Goal: Task Accomplishment & Management: Use online tool/utility

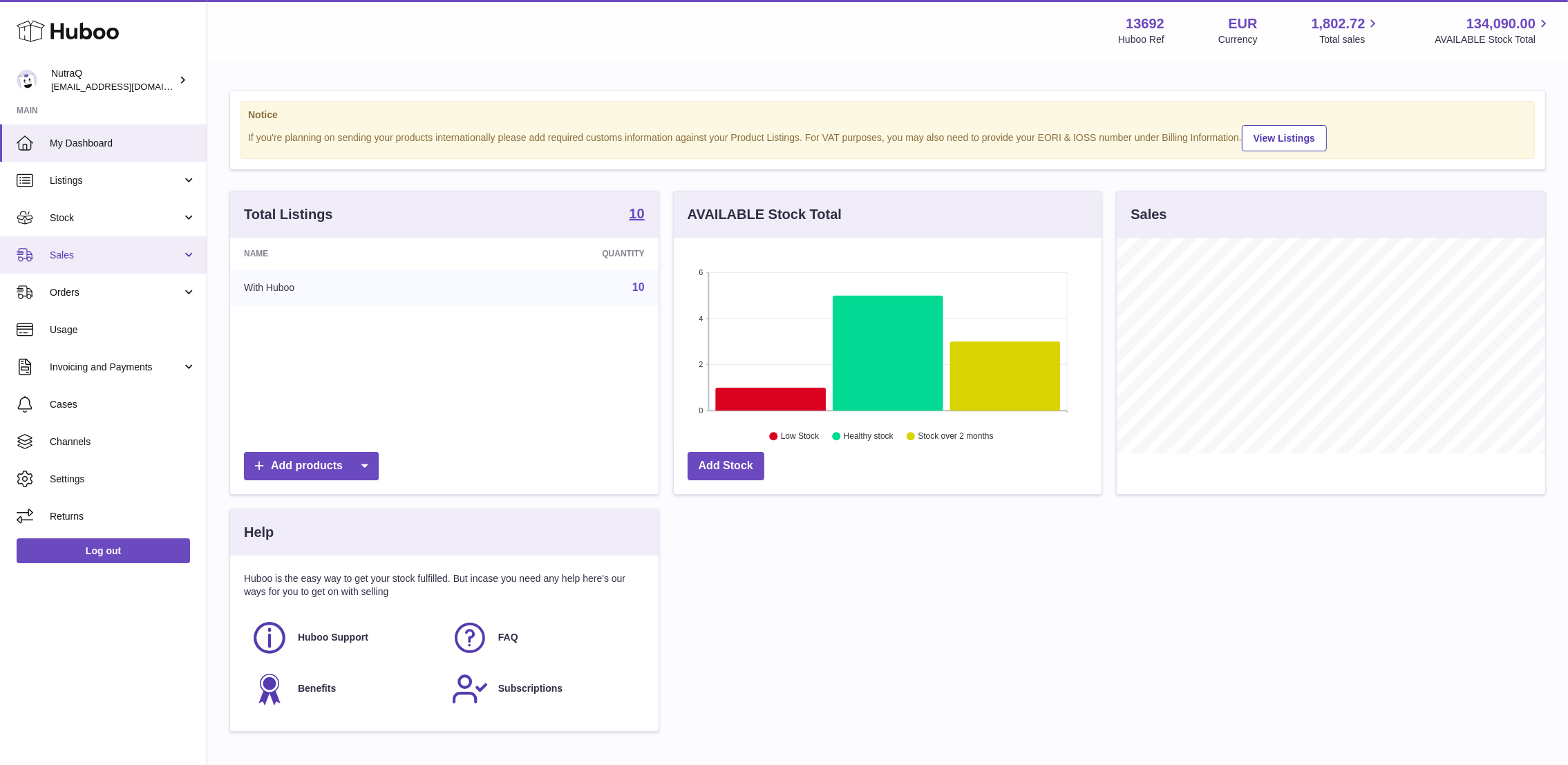
scroll to position [216, 428]
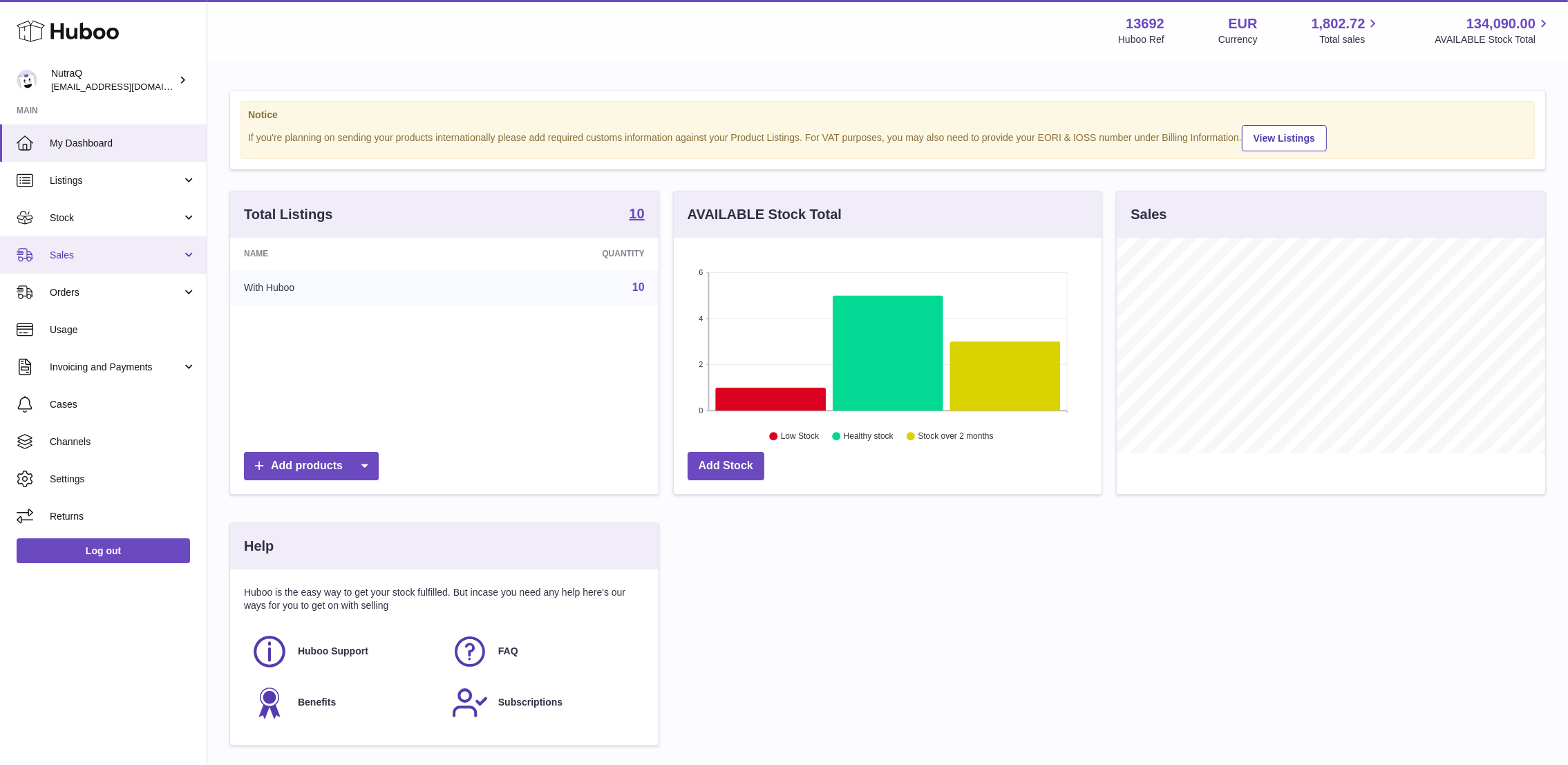
click at [92, 259] on span "Sales" at bounding box center [116, 255] width 132 height 13
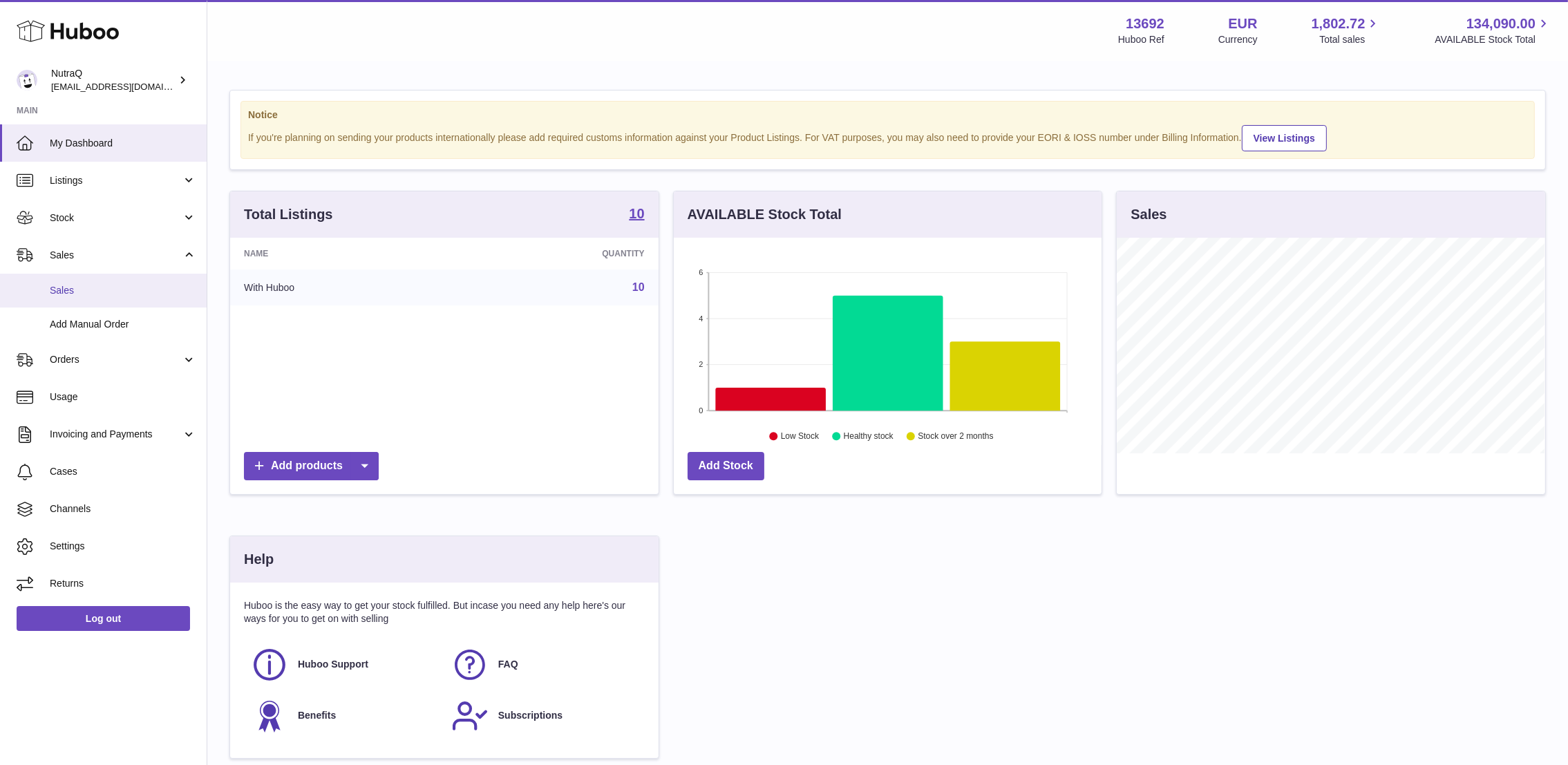
click at [162, 293] on span "Sales" at bounding box center [123, 291] width 147 height 13
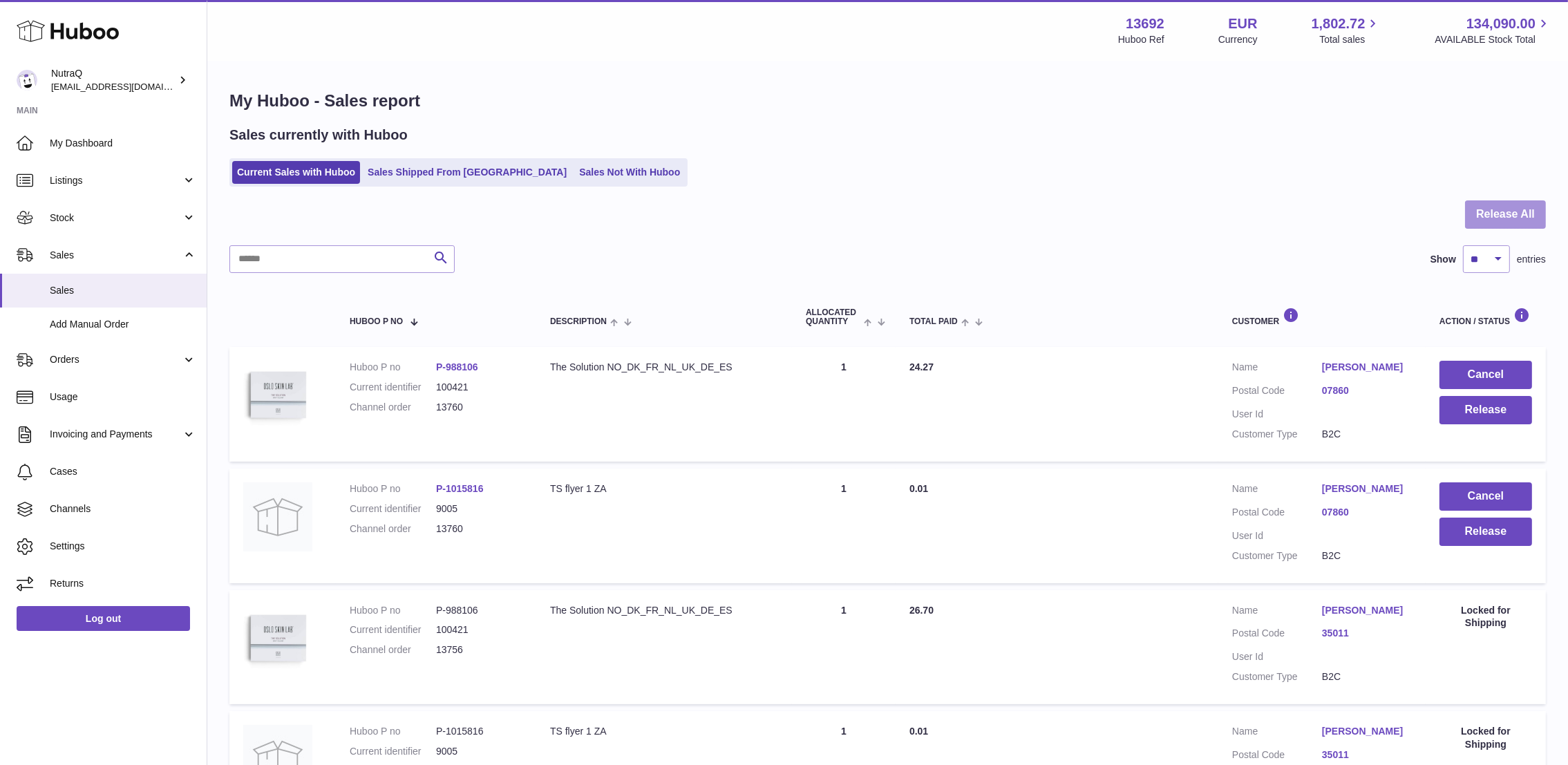
click at [1477, 219] on button "Release All" at bounding box center [1505, 214] width 81 height 28
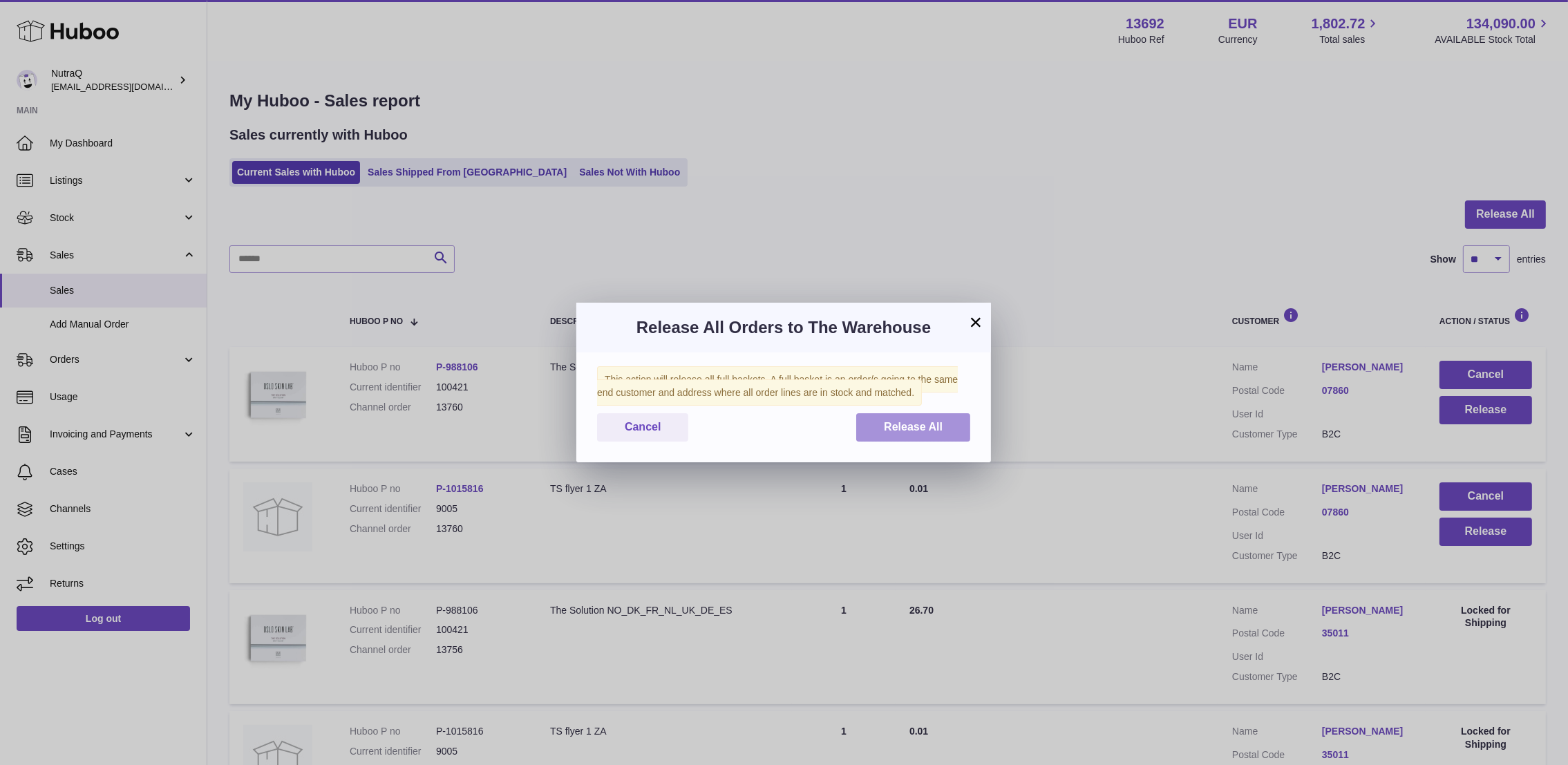
click at [913, 425] on span "Release All" at bounding box center [912, 426] width 58 height 12
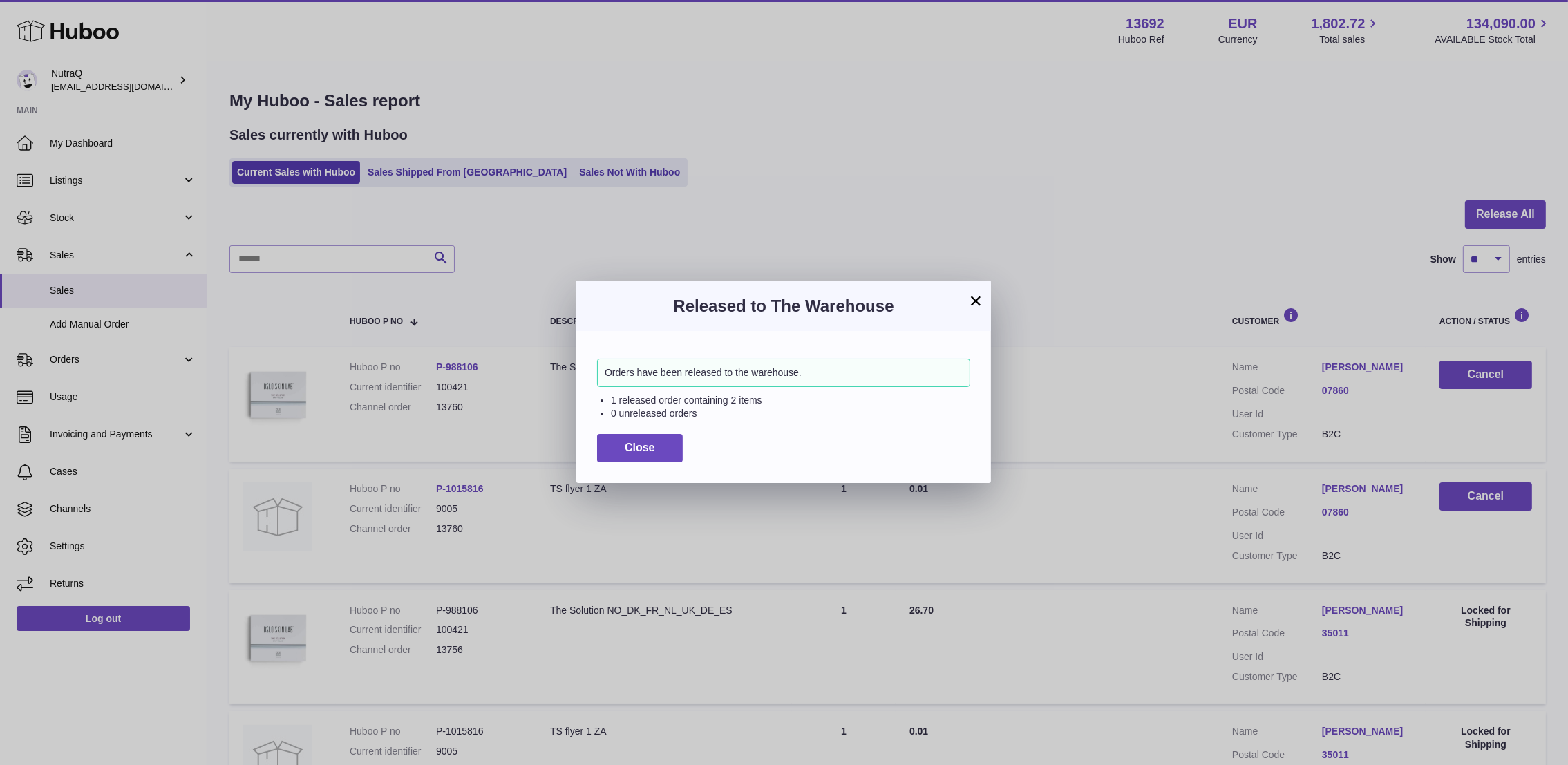
click at [626, 428] on div "Orders have been released to the warehouse. 1 released order containing 2 items…" at bounding box center [783, 406] width 414 height 151
click at [667, 451] on button "Close" at bounding box center [640, 447] width 86 height 28
